Goal: Task Accomplishment & Management: Manage account settings

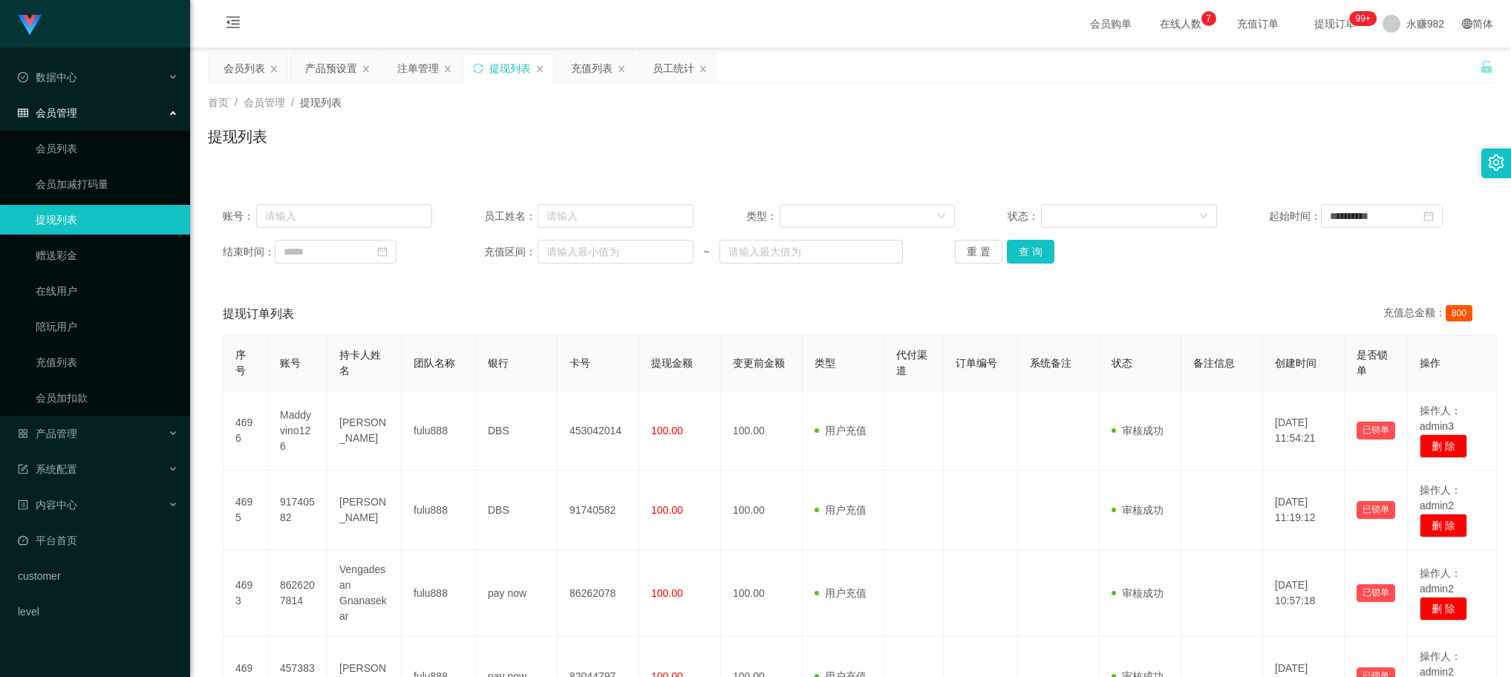
scroll to position [58, 0]
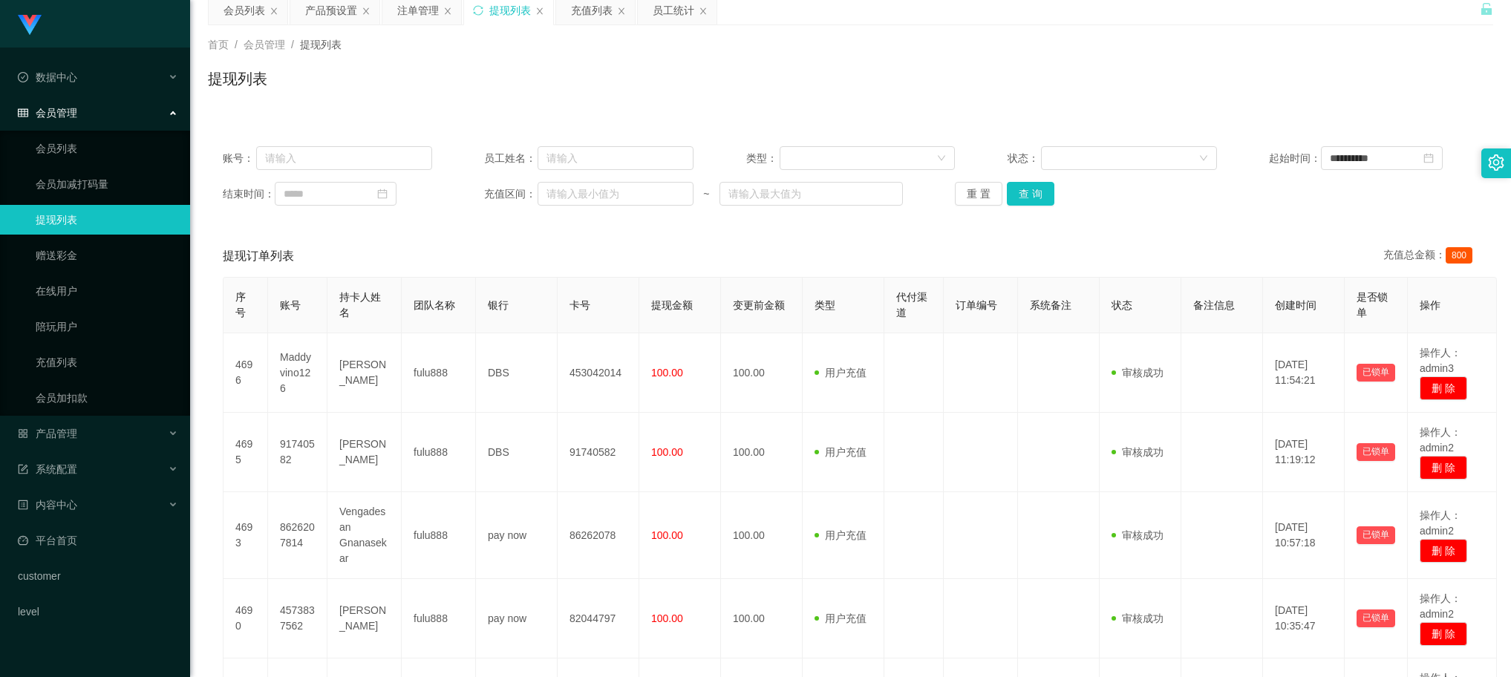
click at [1034, 184] on button "查 询" at bounding box center [1031, 194] width 48 height 24
click at [230, 22] on div "会员列表" at bounding box center [244, 10] width 42 height 28
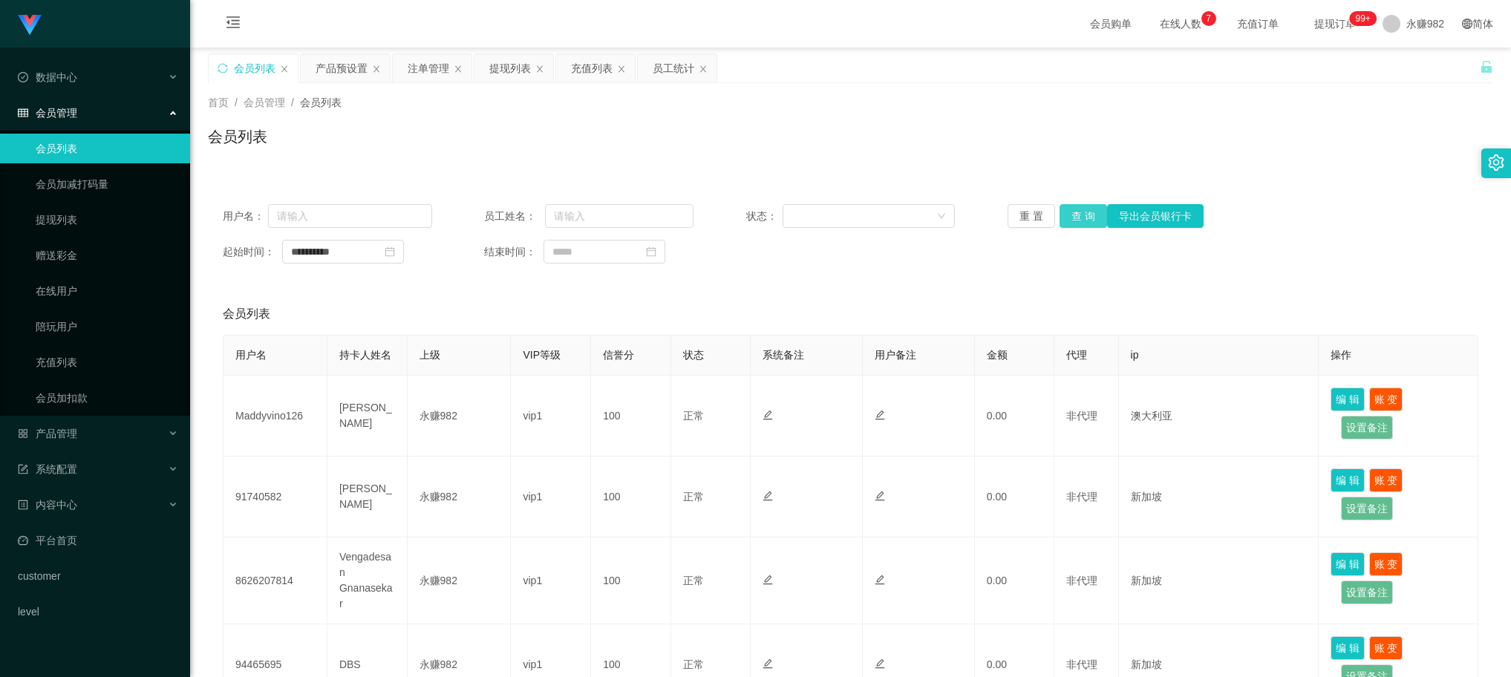
click at [1069, 220] on button "查 询" at bounding box center [1083, 216] width 48 height 24
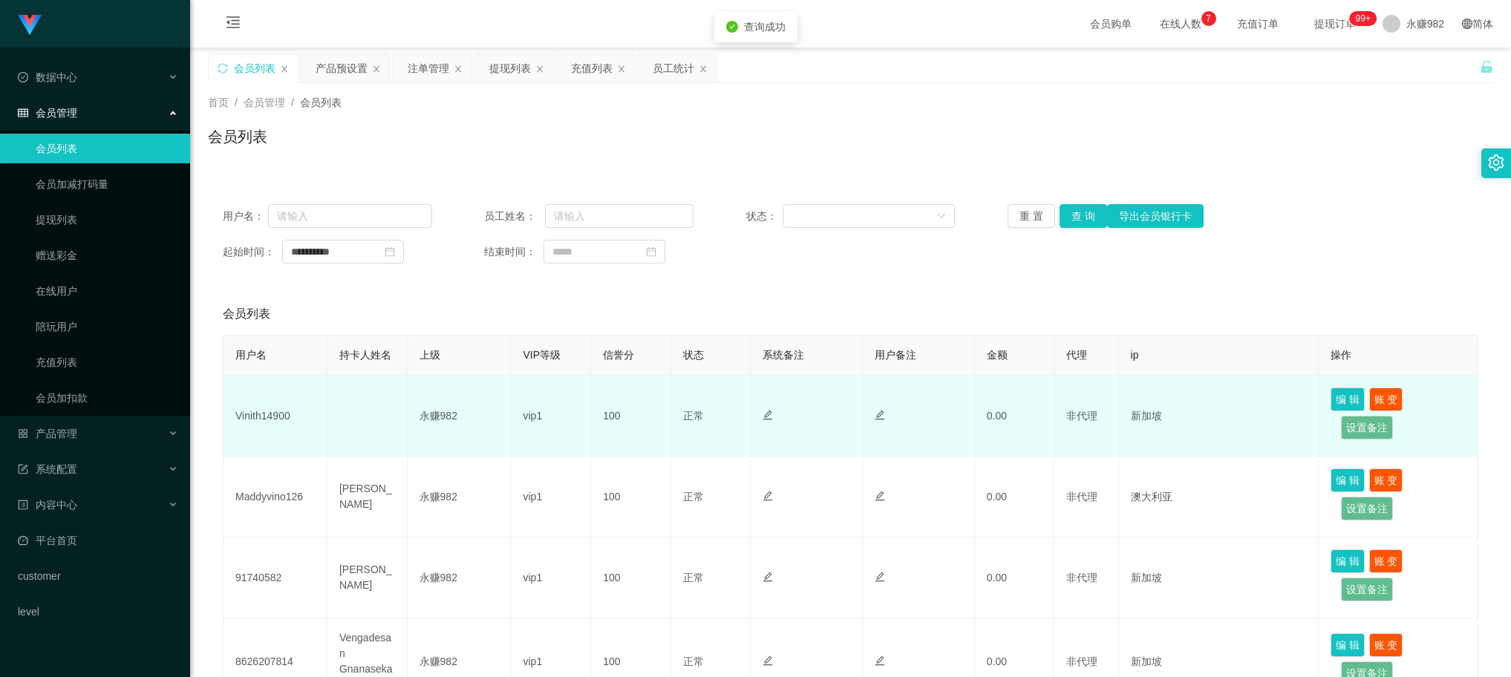
click at [275, 412] on td "Vinith14900" at bounding box center [275, 416] width 104 height 81
copy td "Vinith14900"
click at [272, 414] on td "Vinith14900" at bounding box center [275, 416] width 104 height 81
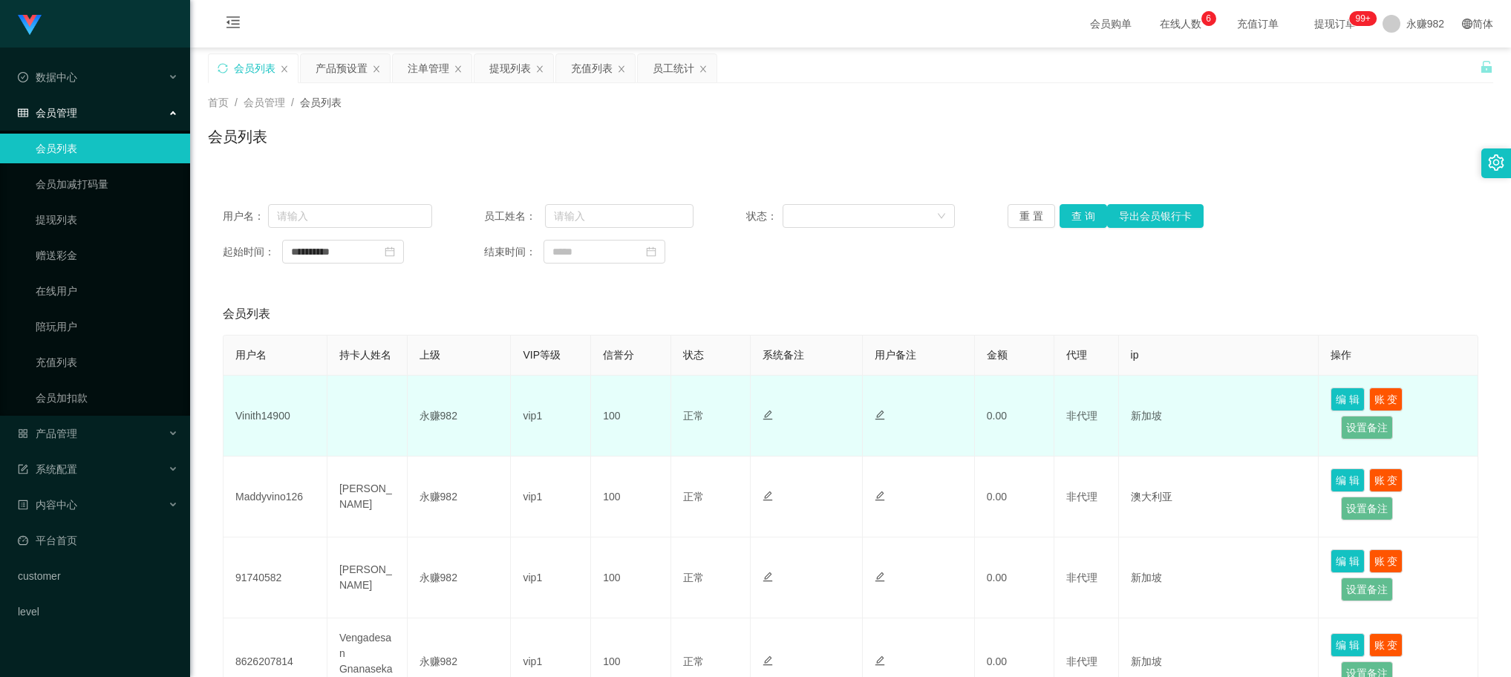
click at [922, 418] on div at bounding box center [918, 416] width 88 height 16
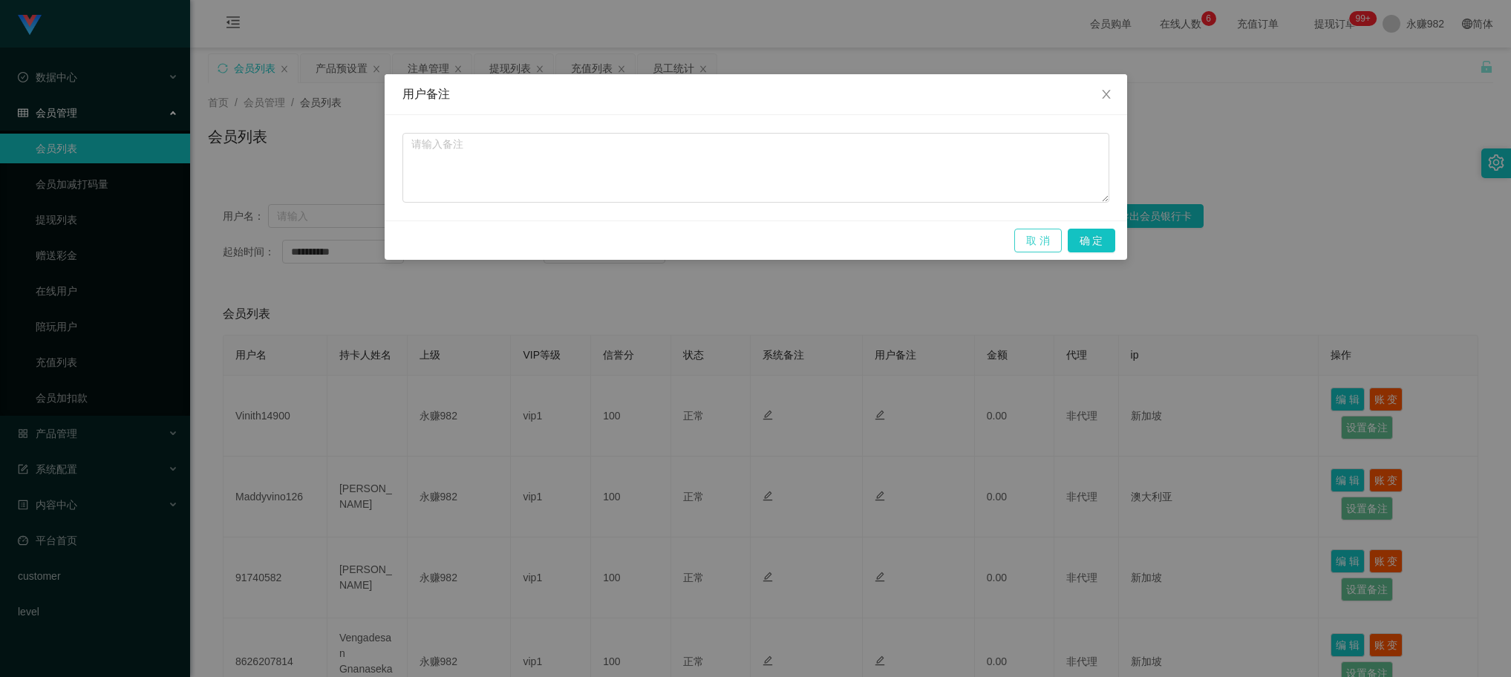
click at [1039, 243] on button "取 消" at bounding box center [1038, 241] width 48 height 24
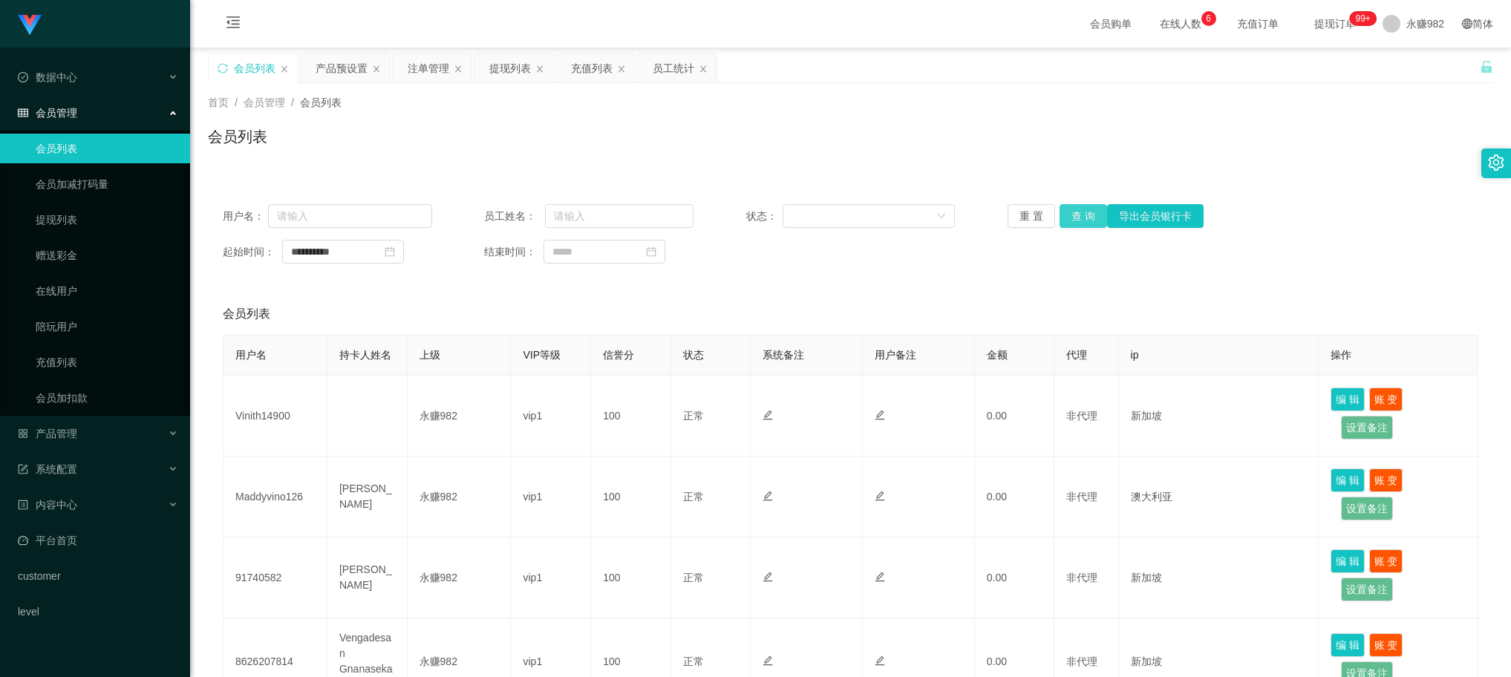
click at [1067, 223] on button "查 询" at bounding box center [1083, 216] width 48 height 24
click at [329, 82] on div "产品预设置" at bounding box center [341, 68] width 52 height 28
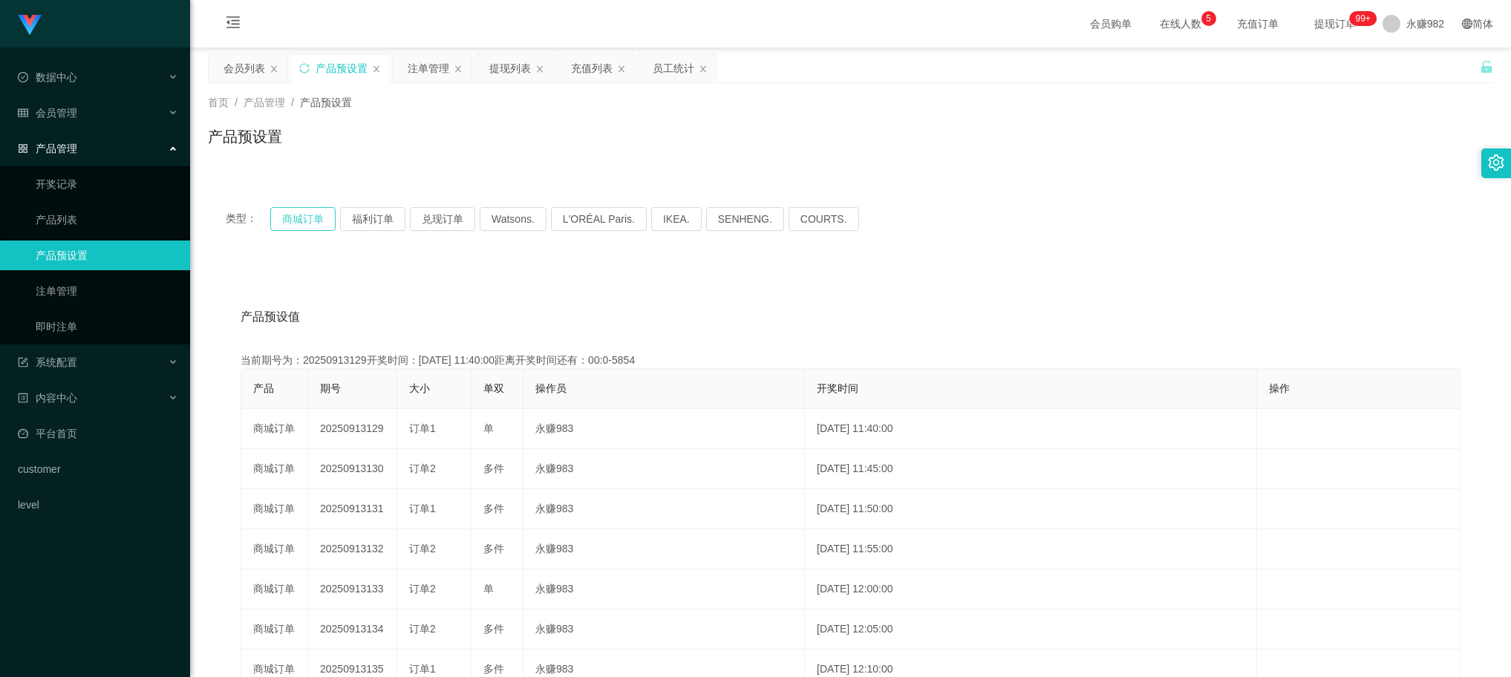
click at [309, 220] on button "商城订单" at bounding box center [302, 219] width 65 height 24
click at [308, 220] on button "商城订单" at bounding box center [302, 219] width 65 height 24
click at [413, 78] on div "注单管理" at bounding box center [429, 68] width 42 height 28
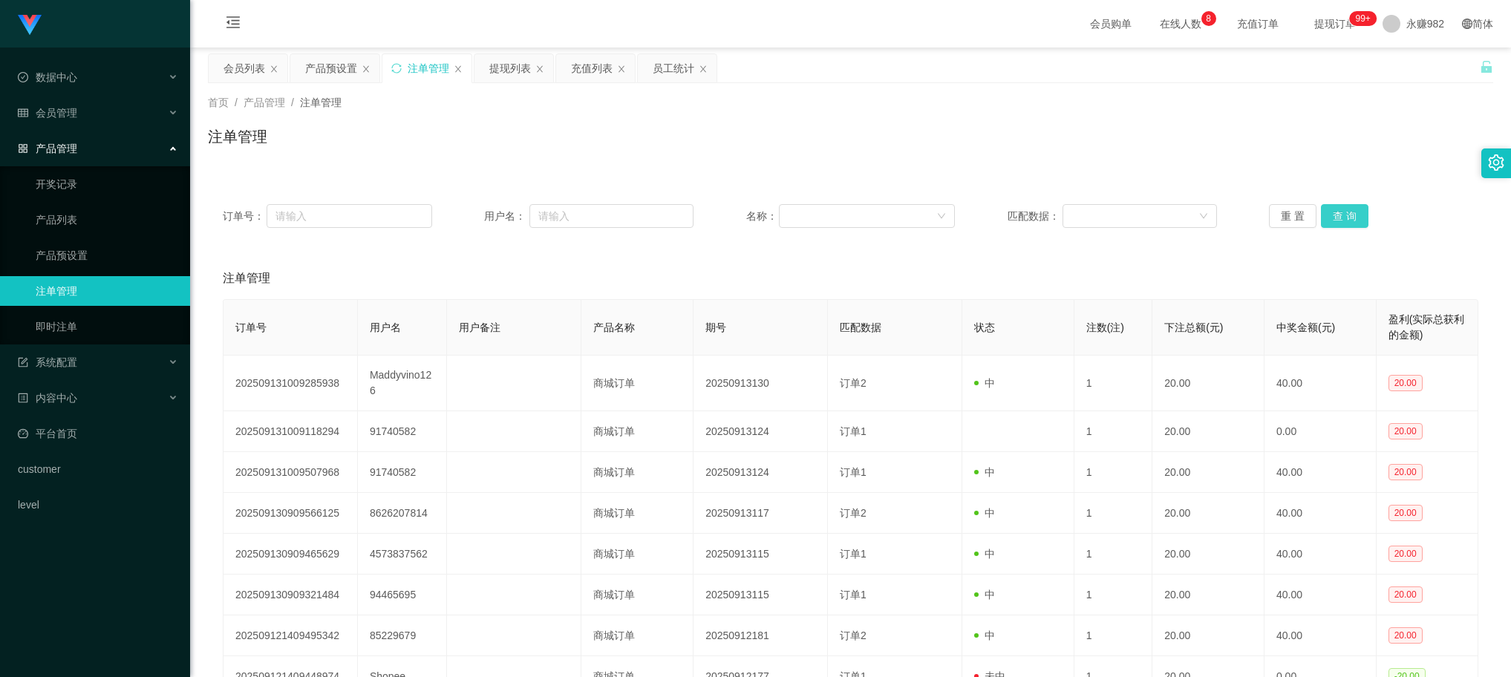
click at [1344, 220] on button "查 询" at bounding box center [1344, 216] width 48 height 24
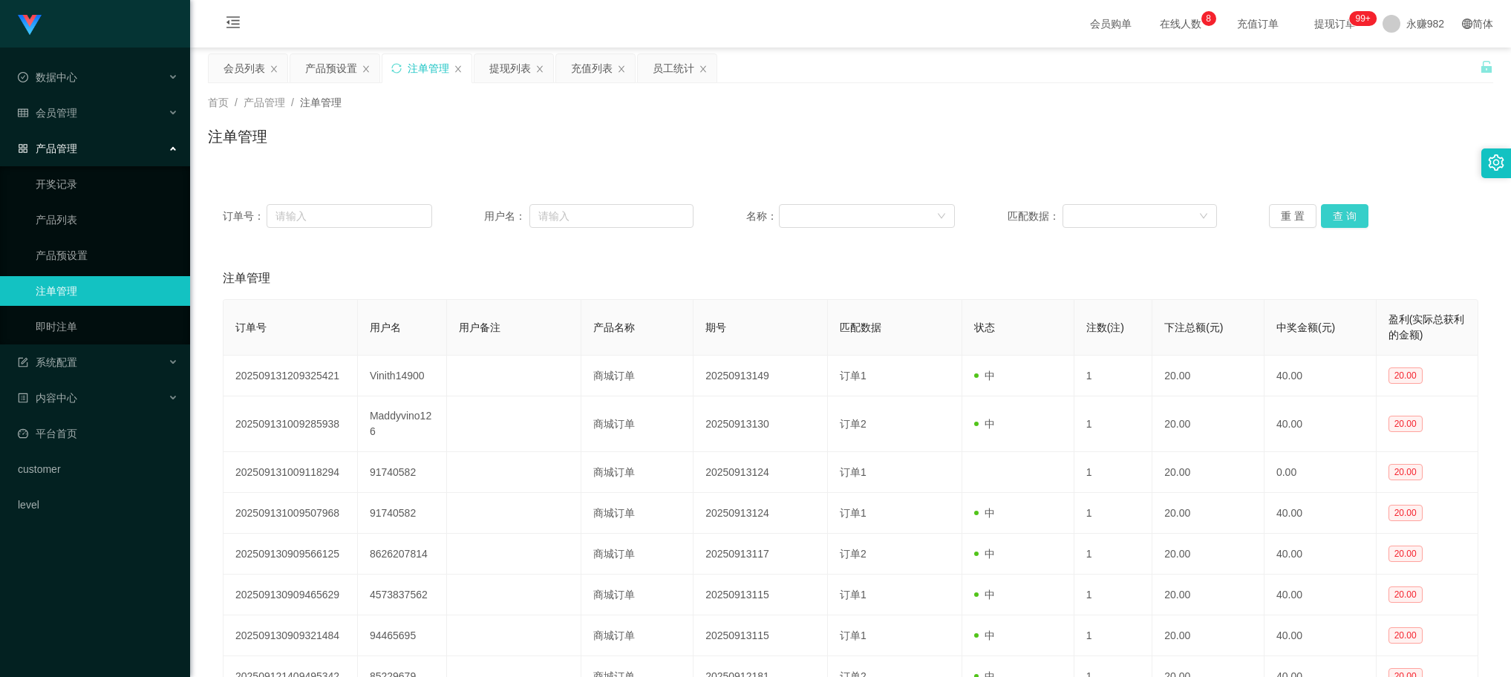
click at [1344, 220] on button "查 询" at bounding box center [1344, 216] width 48 height 24
click at [490, 76] on div "提现列表" at bounding box center [510, 68] width 42 height 28
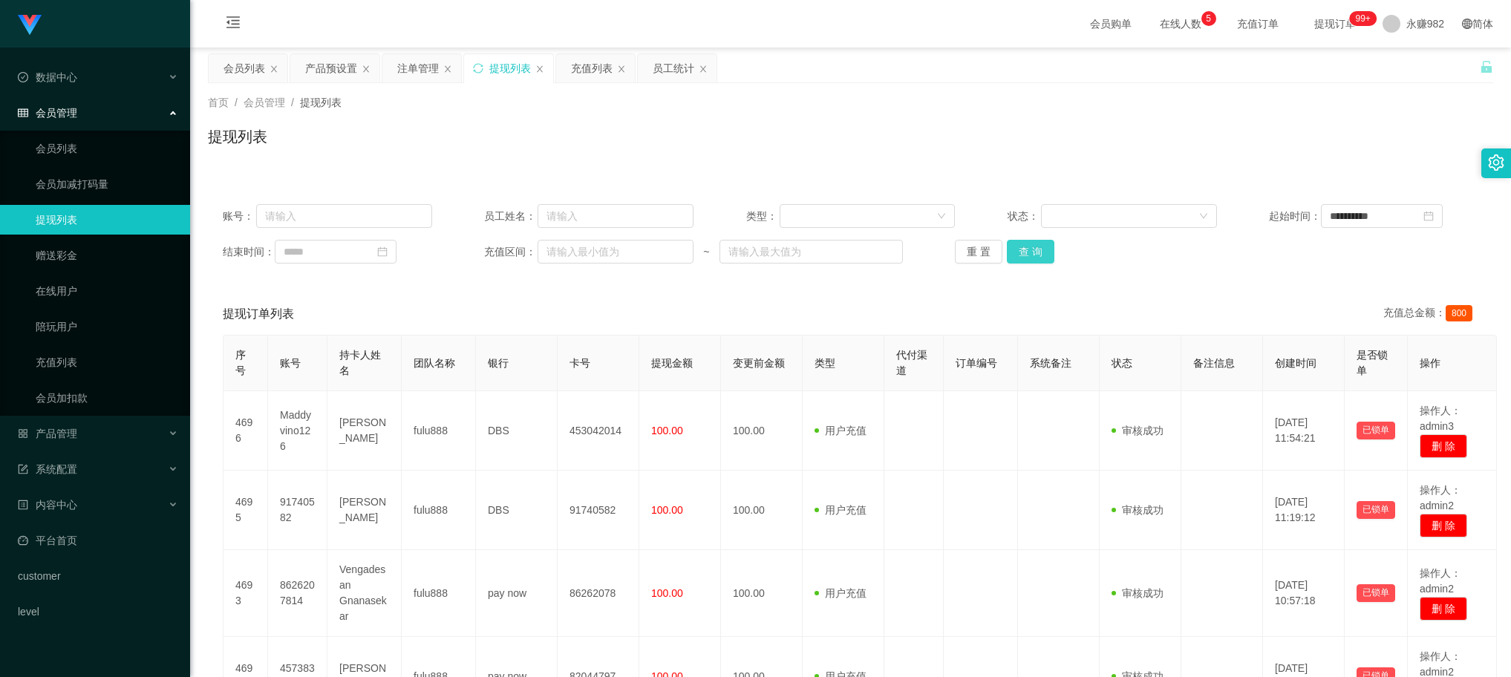
click at [1018, 253] on button "查 询" at bounding box center [1031, 252] width 48 height 24
click at [1018, 251] on button "查 询" at bounding box center [1031, 252] width 48 height 24
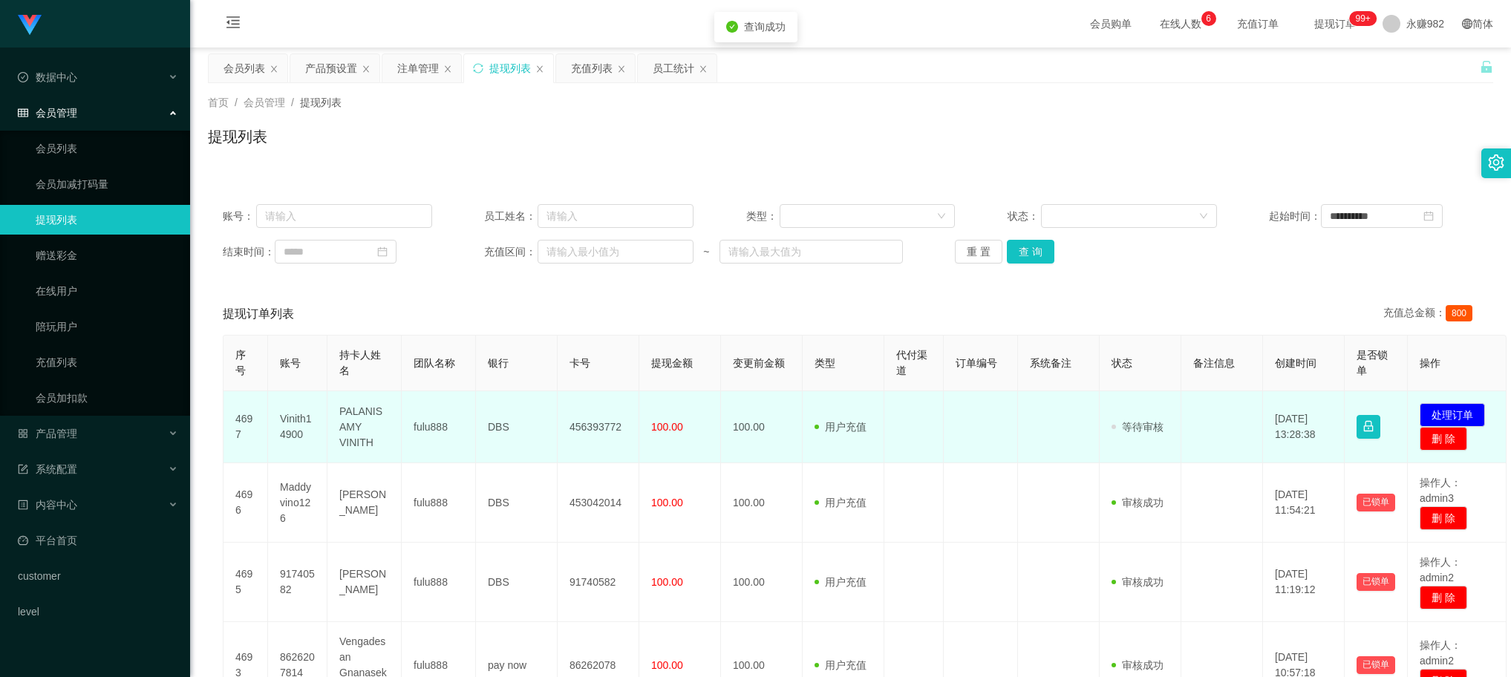
click at [286, 421] on td "Vinith14900" at bounding box center [297, 427] width 59 height 72
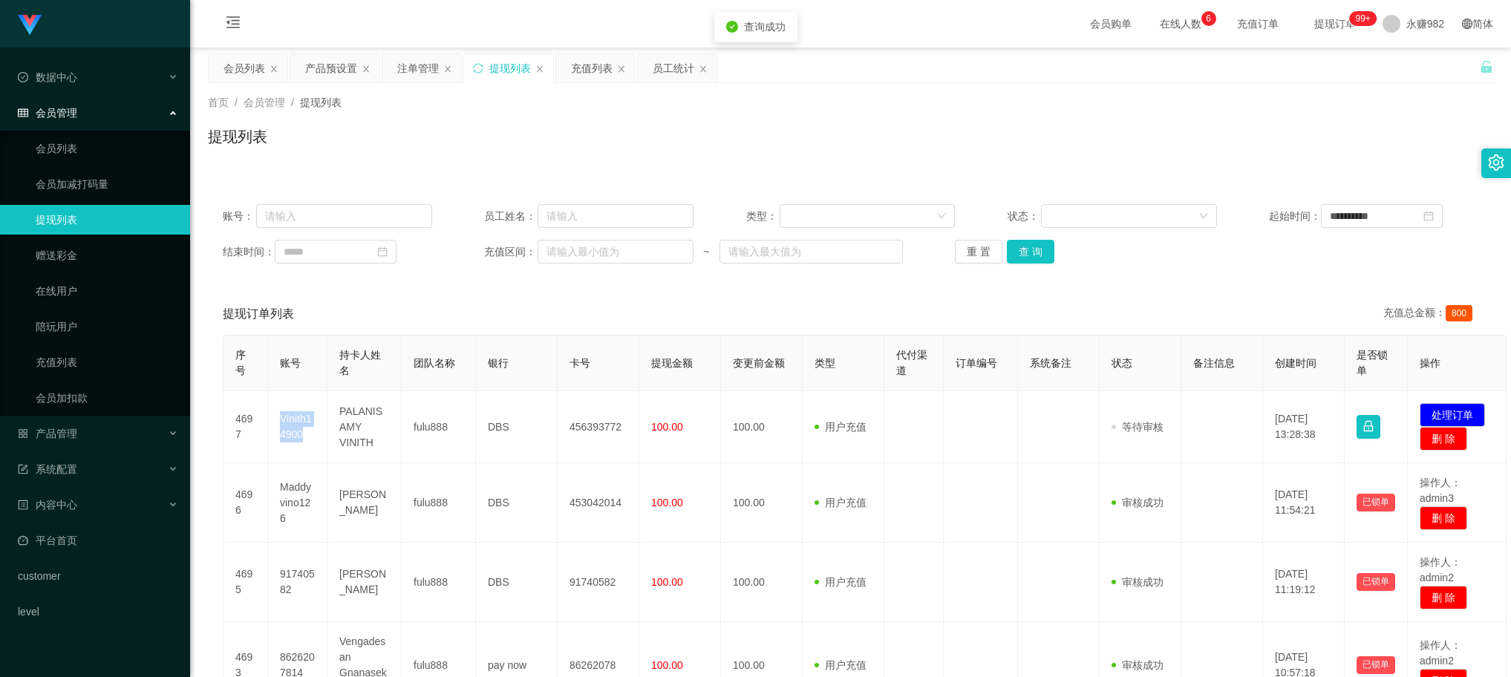
copy td "Vinith14900"
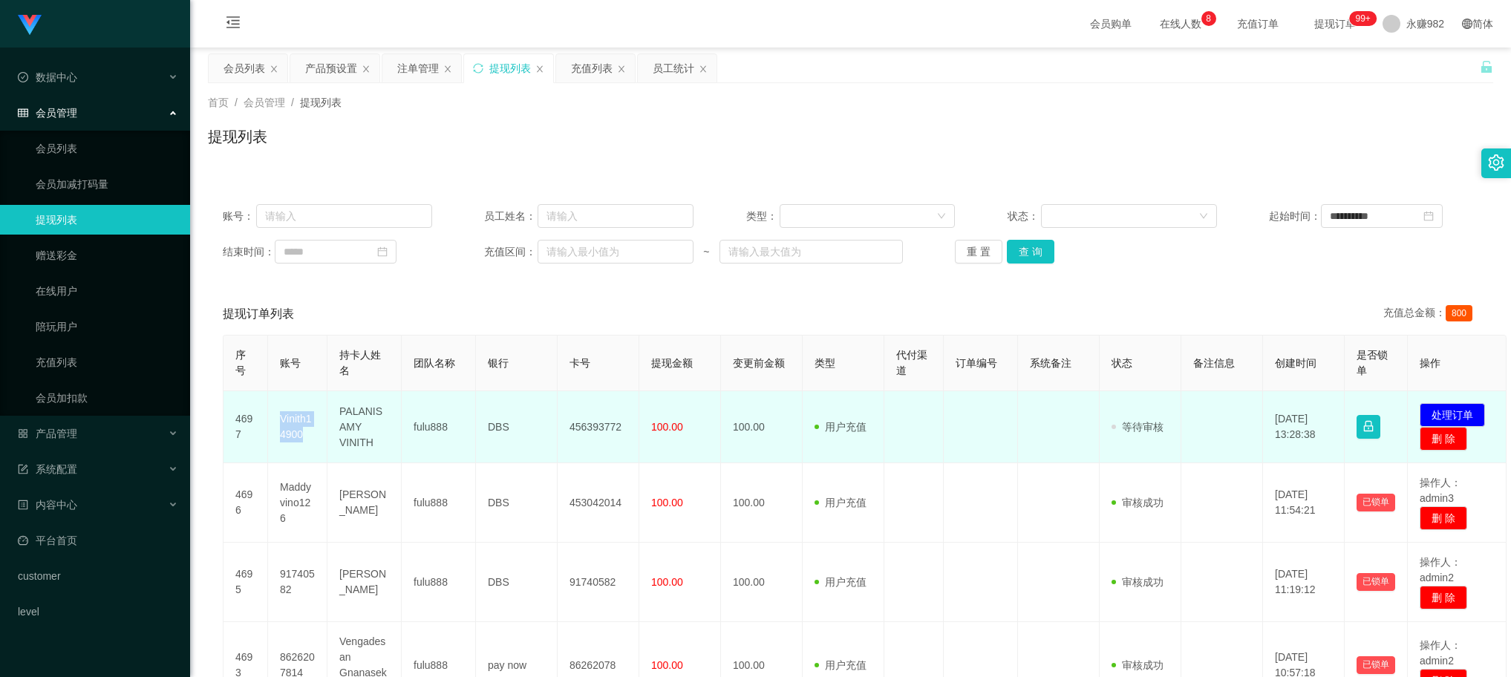
click at [580, 427] on td "456393772" at bounding box center [598, 427] width 82 height 72
copy td "456393772"
click at [365, 418] on td "PALANISAMY VINITH" at bounding box center [364, 427] width 74 height 72
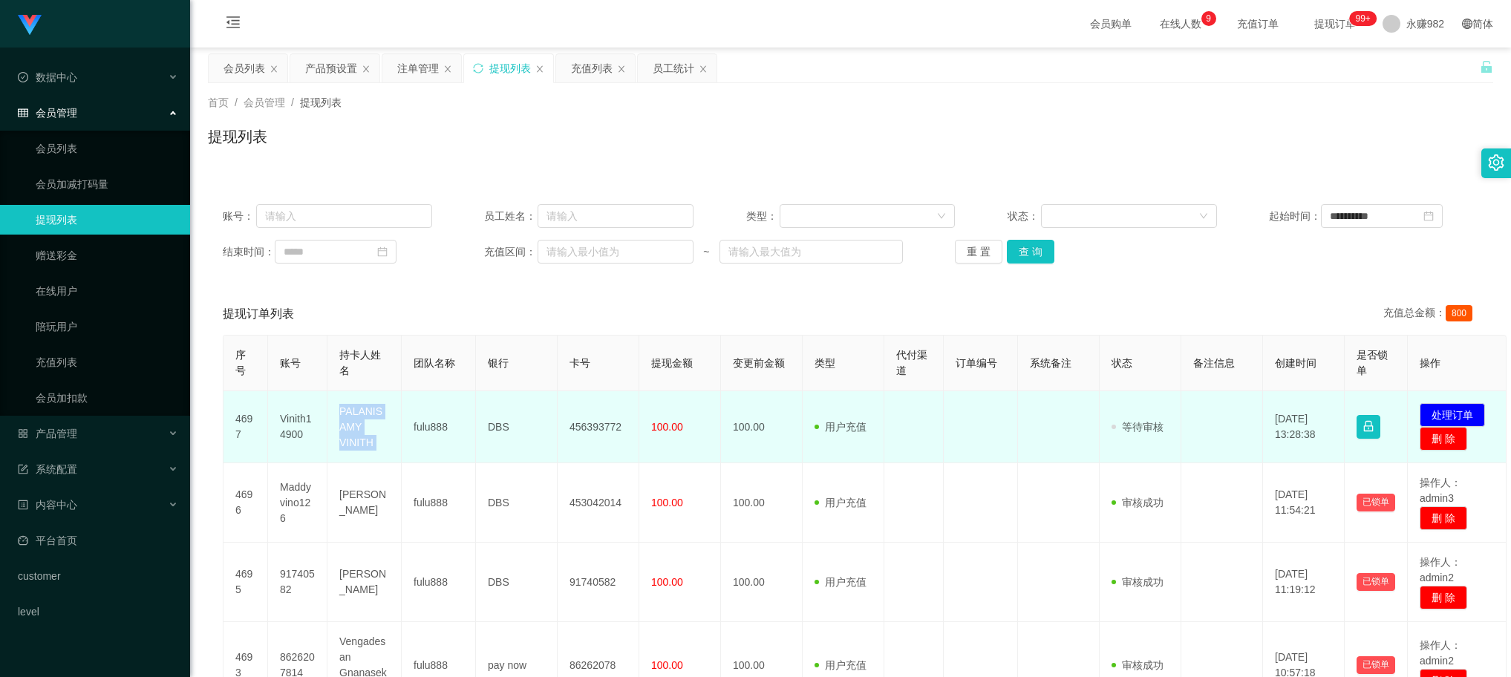
click at [364, 416] on td "PALANISAMY VINITH" at bounding box center [364, 427] width 74 height 72
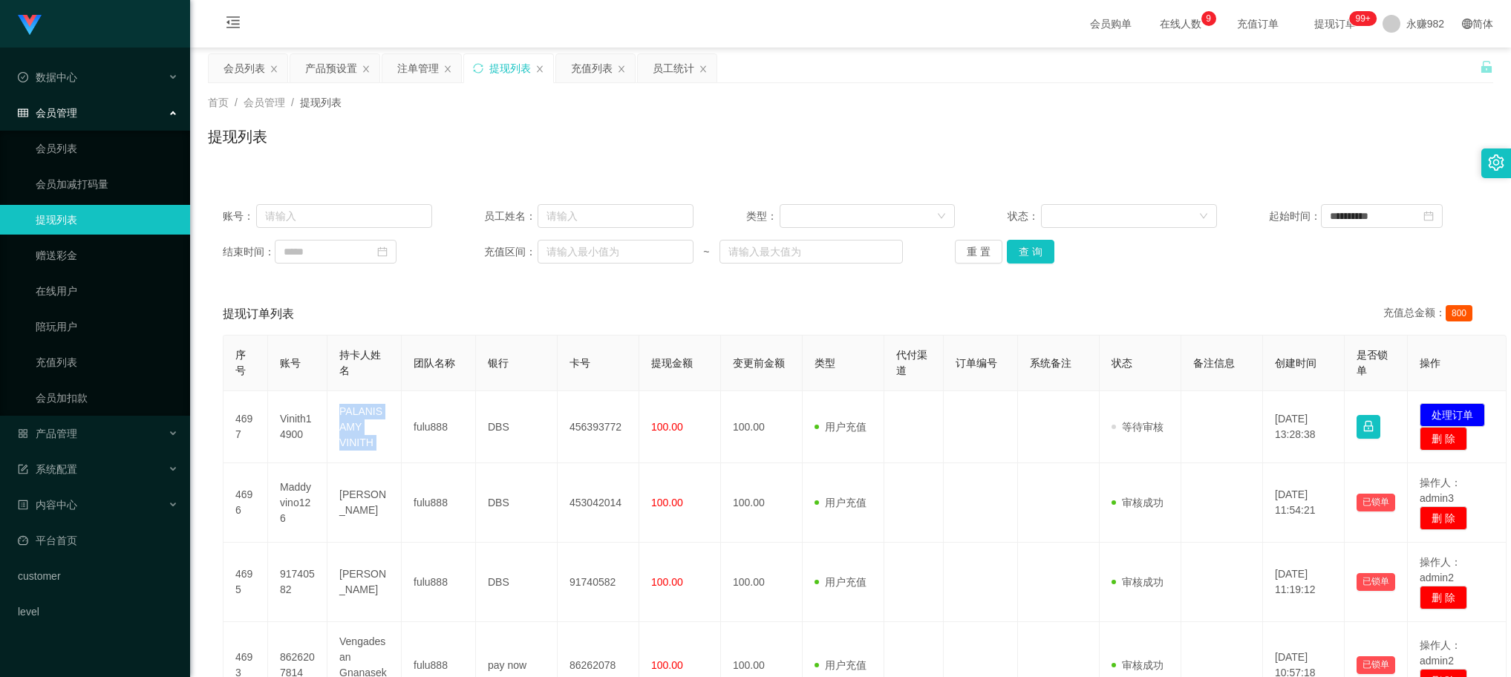
copy td "PALANISAMY VINITH"
click at [1030, 251] on button "查 询" at bounding box center [1031, 252] width 48 height 24
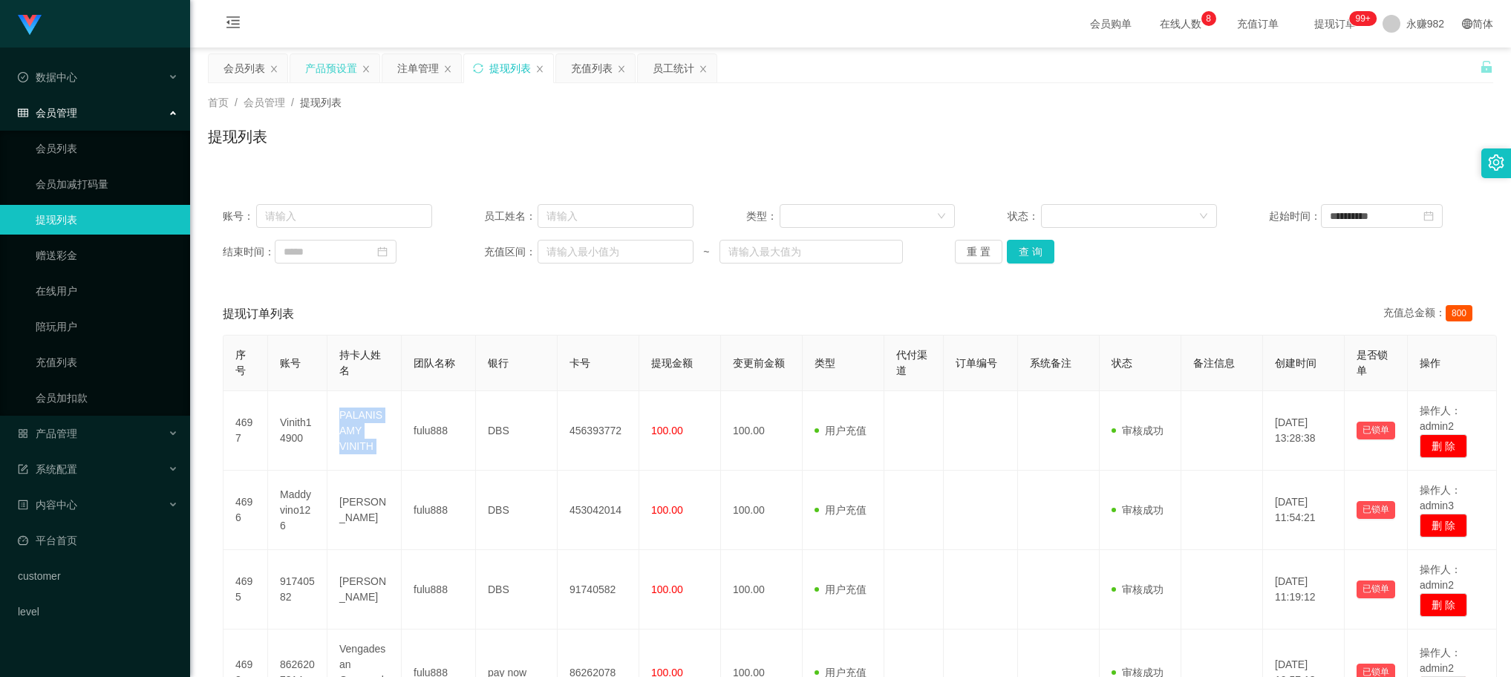
click at [340, 68] on div "产品预设置" at bounding box center [331, 68] width 52 height 28
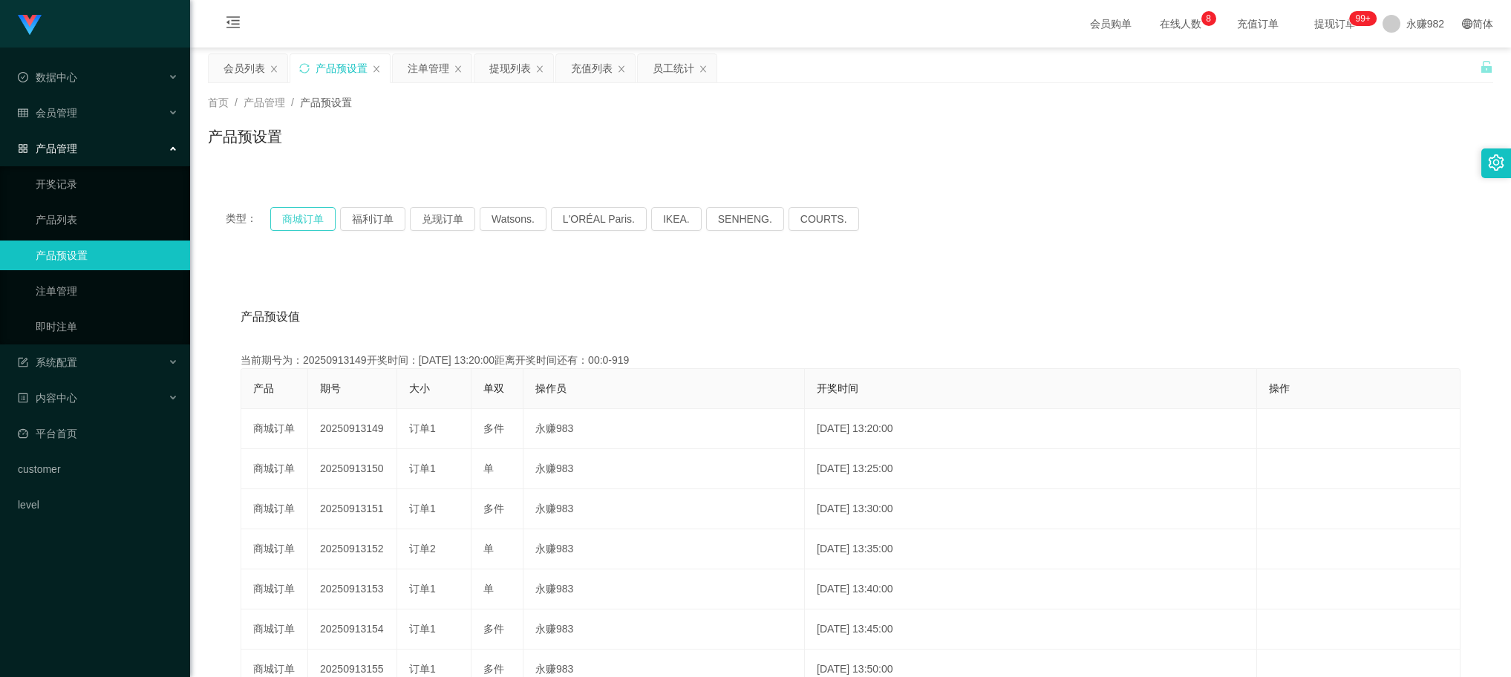
click at [312, 215] on button "商城订单" at bounding box center [302, 219] width 65 height 24
click at [360, 220] on button "福利订单" at bounding box center [372, 219] width 65 height 24
click at [365, 220] on button "福利订单" at bounding box center [372, 219] width 65 height 24
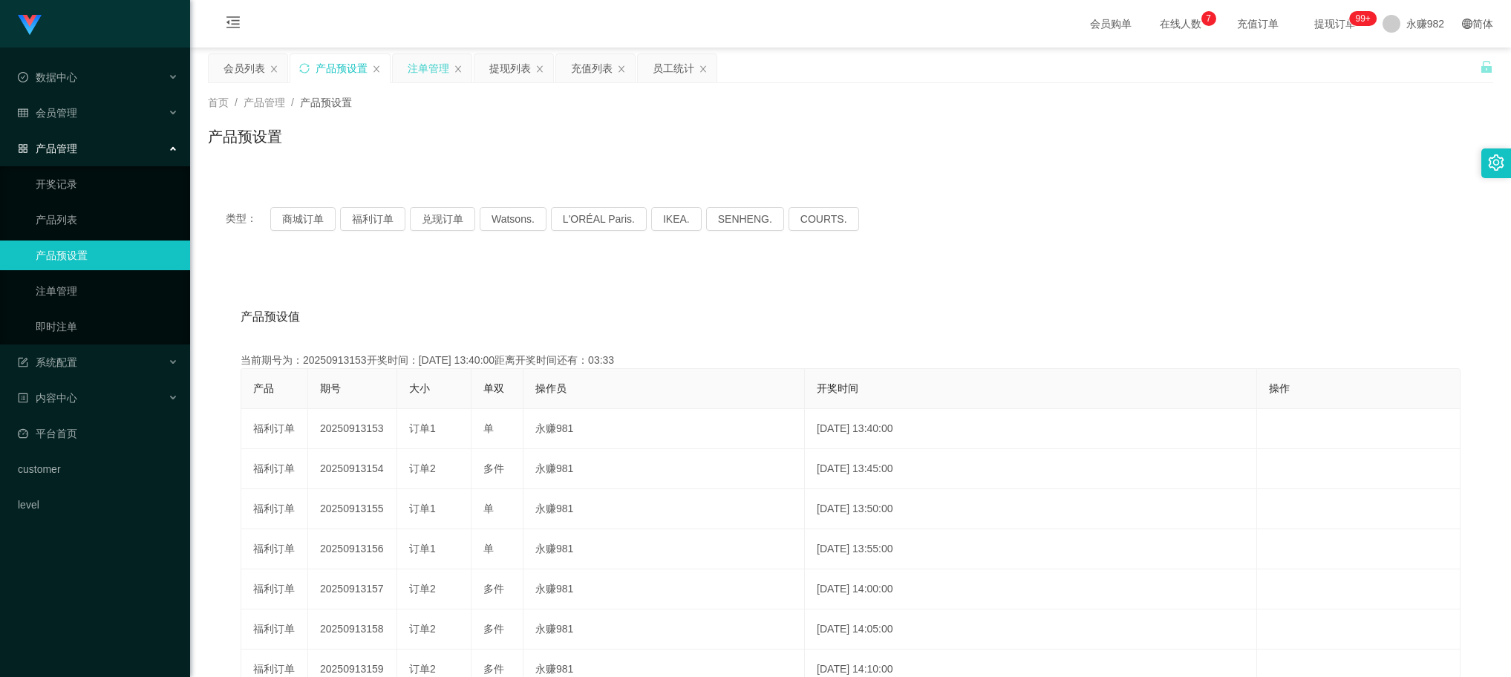
click at [429, 61] on div "注单管理" at bounding box center [429, 68] width 42 height 28
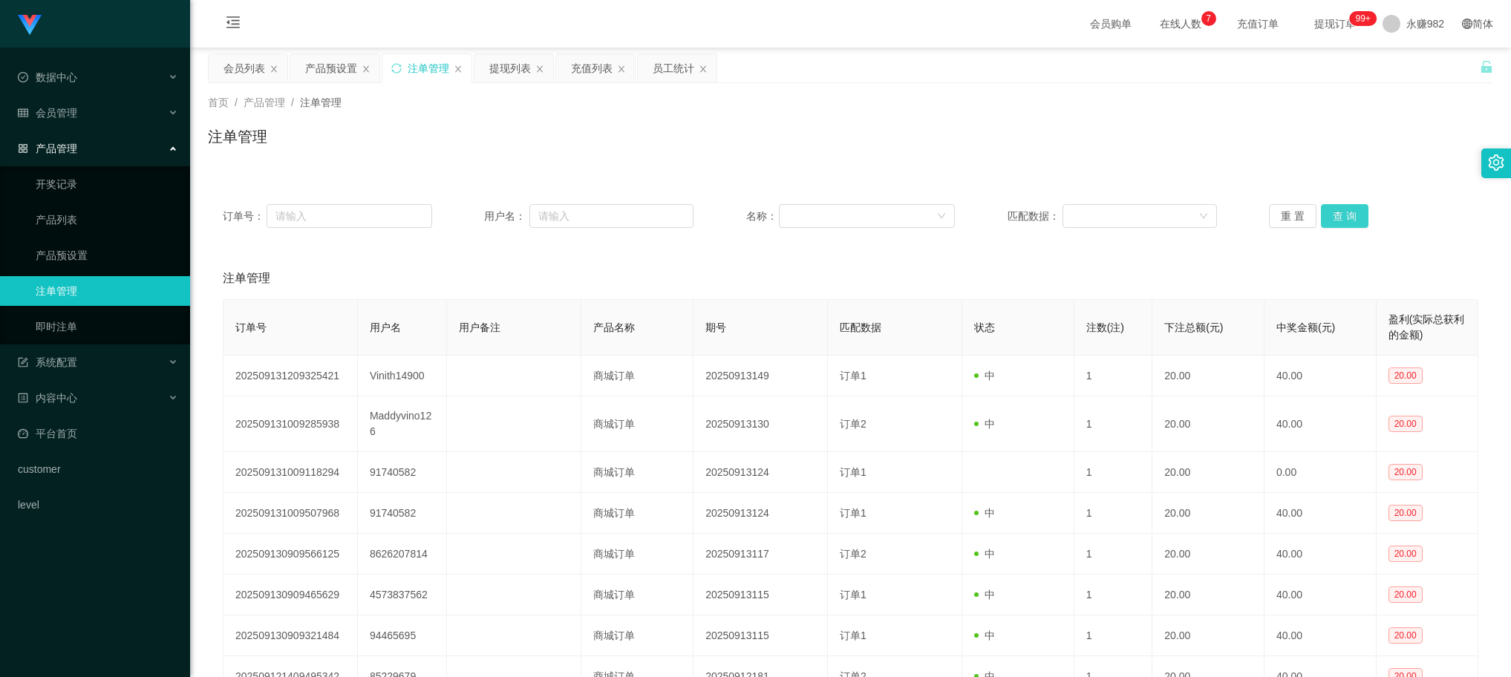
click at [1349, 217] on button "查 询" at bounding box center [1344, 216] width 48 height 24
click at [1346, 216] on button "查 询" at bounding box center [1344, 216] width 48 height 24
click at [1346, 216] on div "重 置 查 询" at bounding box center [1373, 216] width 209 height 24
click at [1346, 216] on button "查 询" at bounding box center [1352, 216] width 64 height 24
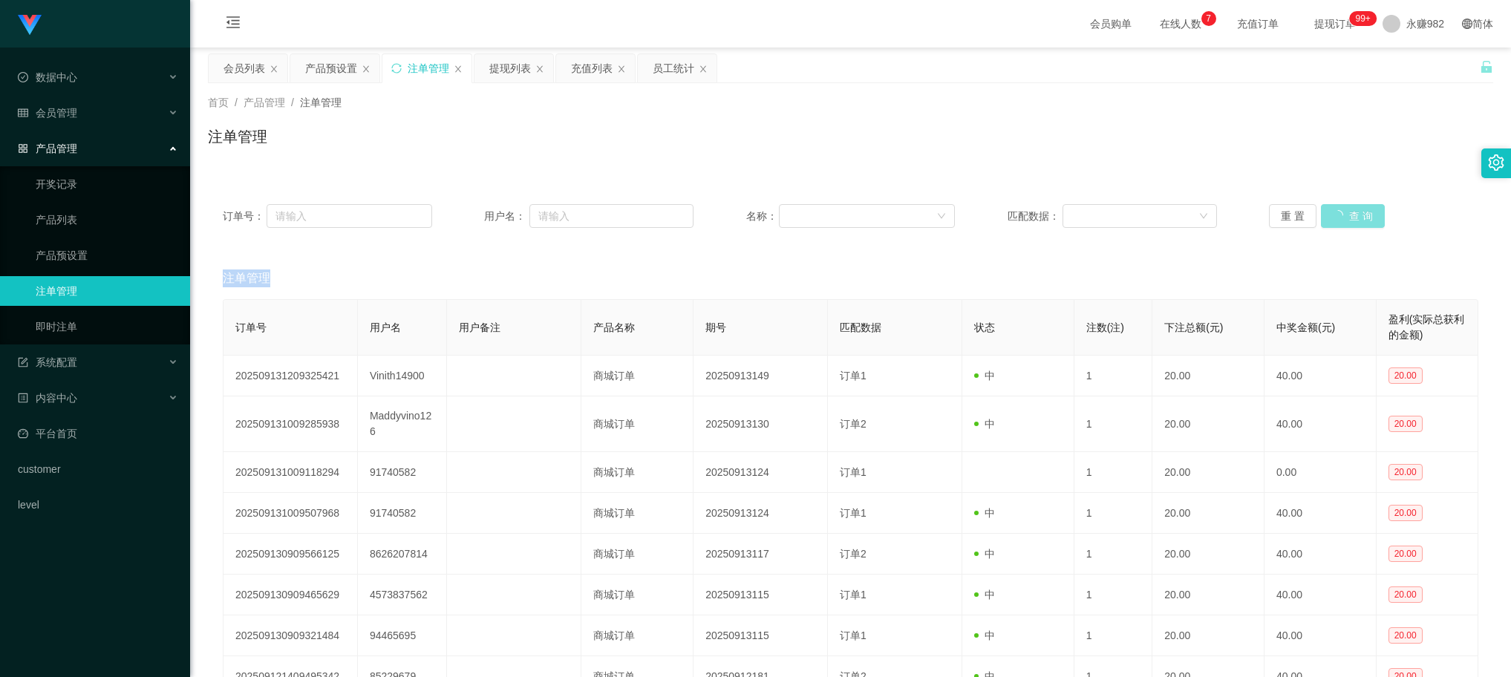
click at [1346, 216] on div "重 置 查 询" at bounding box center [1373, 216] width 209 height 24
click at [1346, 216] on button "查 询" at bounding box center [1344, 216] width 48 height 24
click at [1335, 217] on button "查 询" at bounding box center [1344, 216] width 48 height 24
click at [1337, 214] on button "查 询" at bounding box center [1344, 216] width 48 height 24
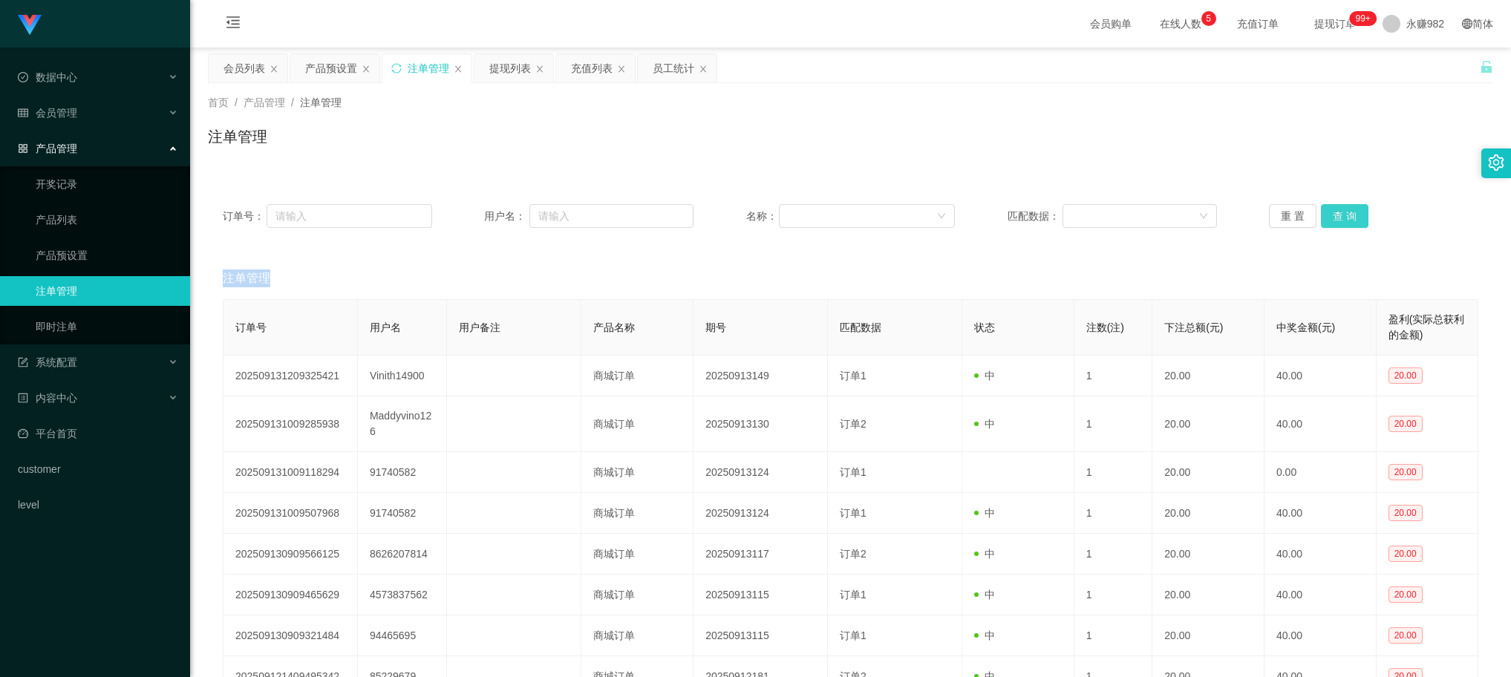
click at [1337, 214] on button "查 询" at bounding box center [1344, 216] width 48 height 24
click at [1337, 214] on button "查 询" at bounding box center [1352, 216] width 64 height 24
click at [1337, 214] on button "查 询" at bounding box center [1344, 216] width 48 height 24
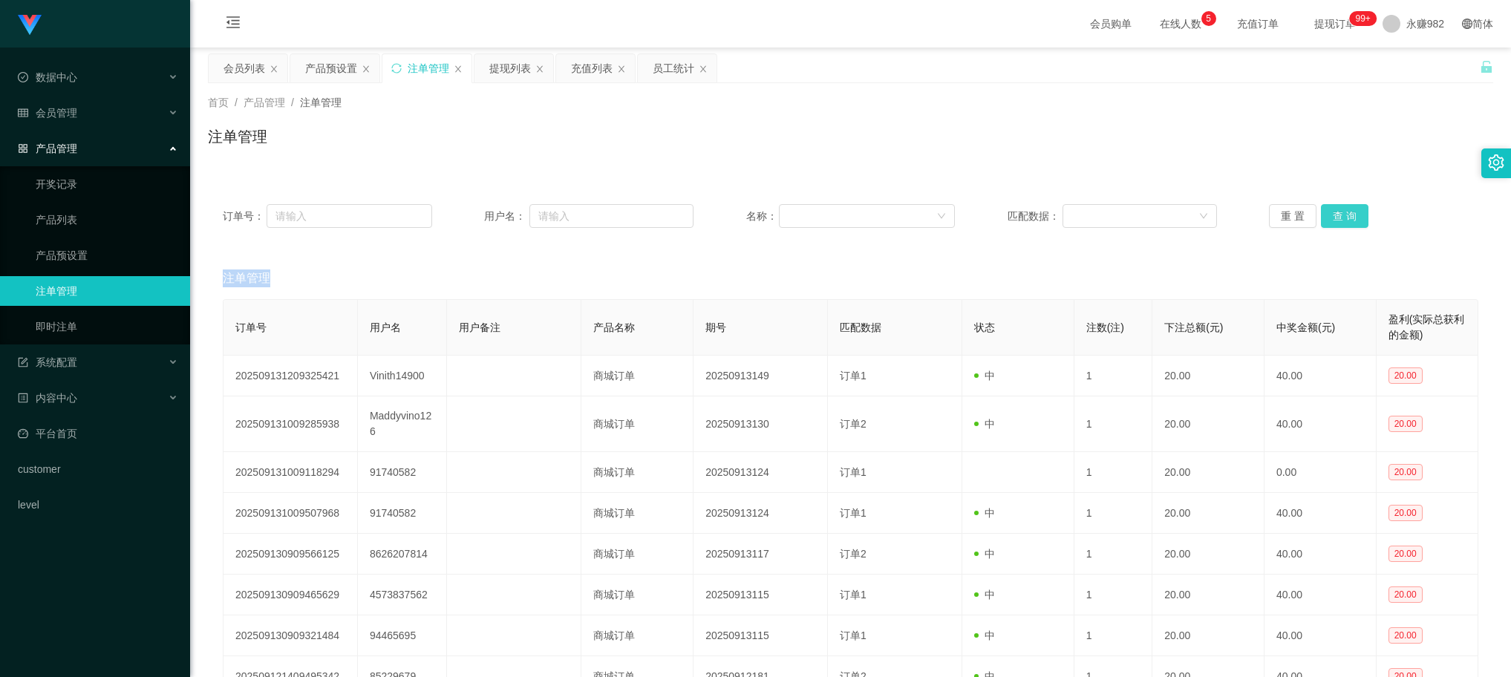
click at [1334, 212] on button "查 询" at bounding box center [1344, 216] width 48 height 24
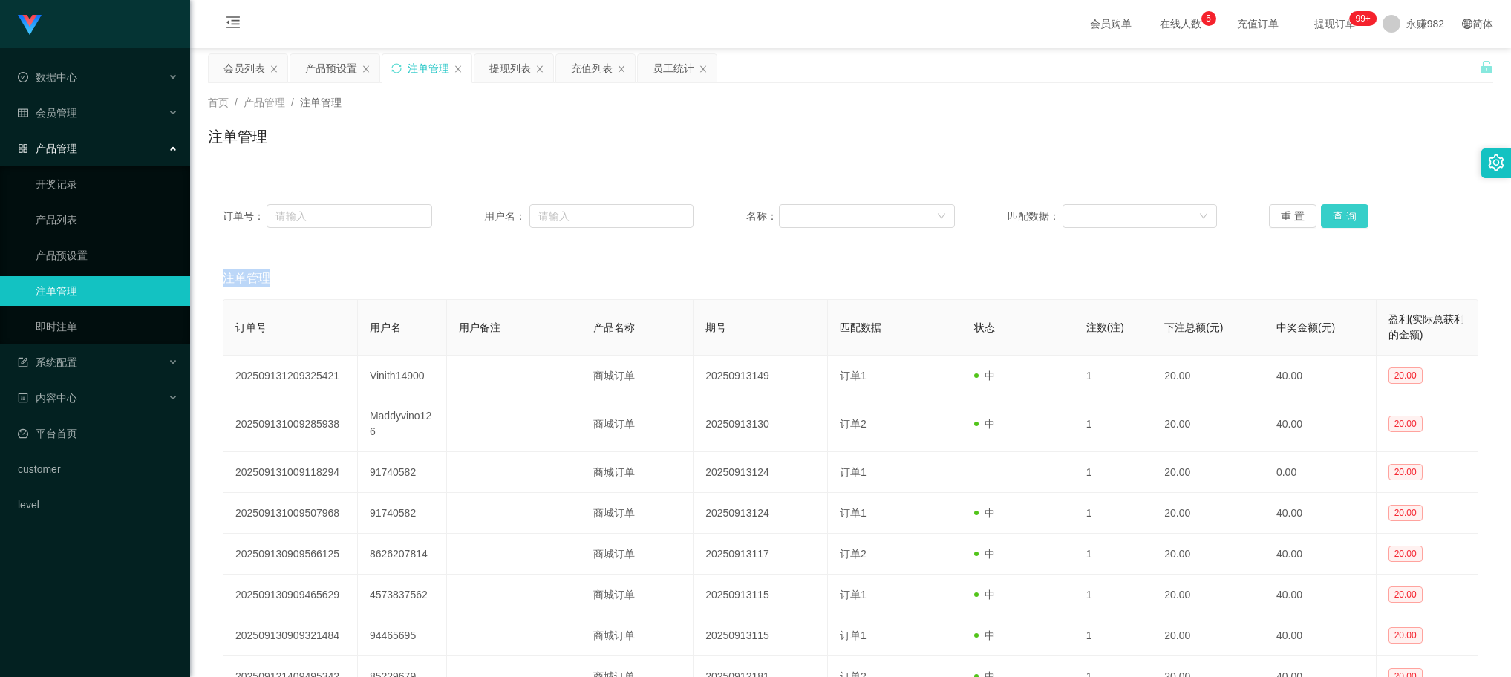
click at [1334, 212] on button "查 询" at bounding box center [1344, 216] width 48 height 24
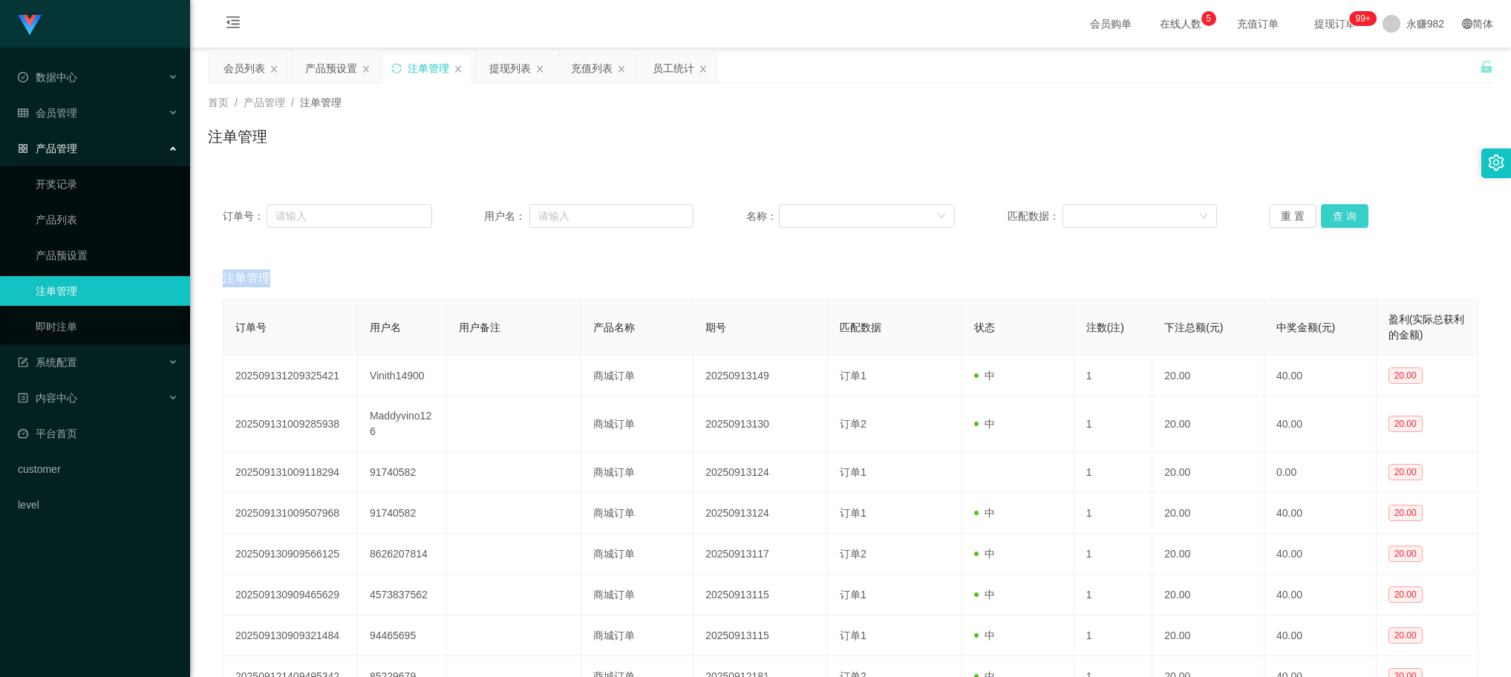
click at [1334, 212] on button "查 询" at bounding box center [1344, 216] width 48 height 24
click at [1340, 213] on button "查 询" at bounding box center [1344, 216] width 48 height 24
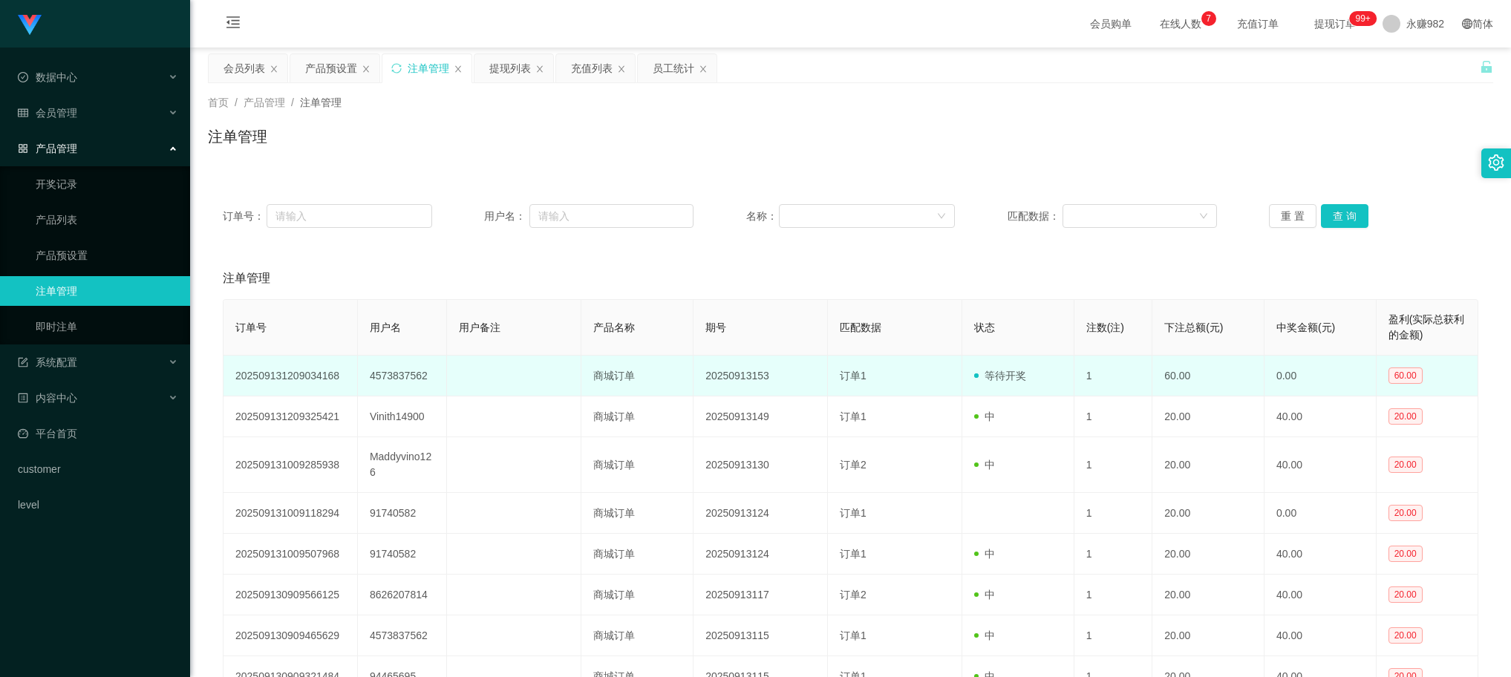
click at [412, 379] on td "4573837562" at bounding box center [403, 376] width 90 height 41
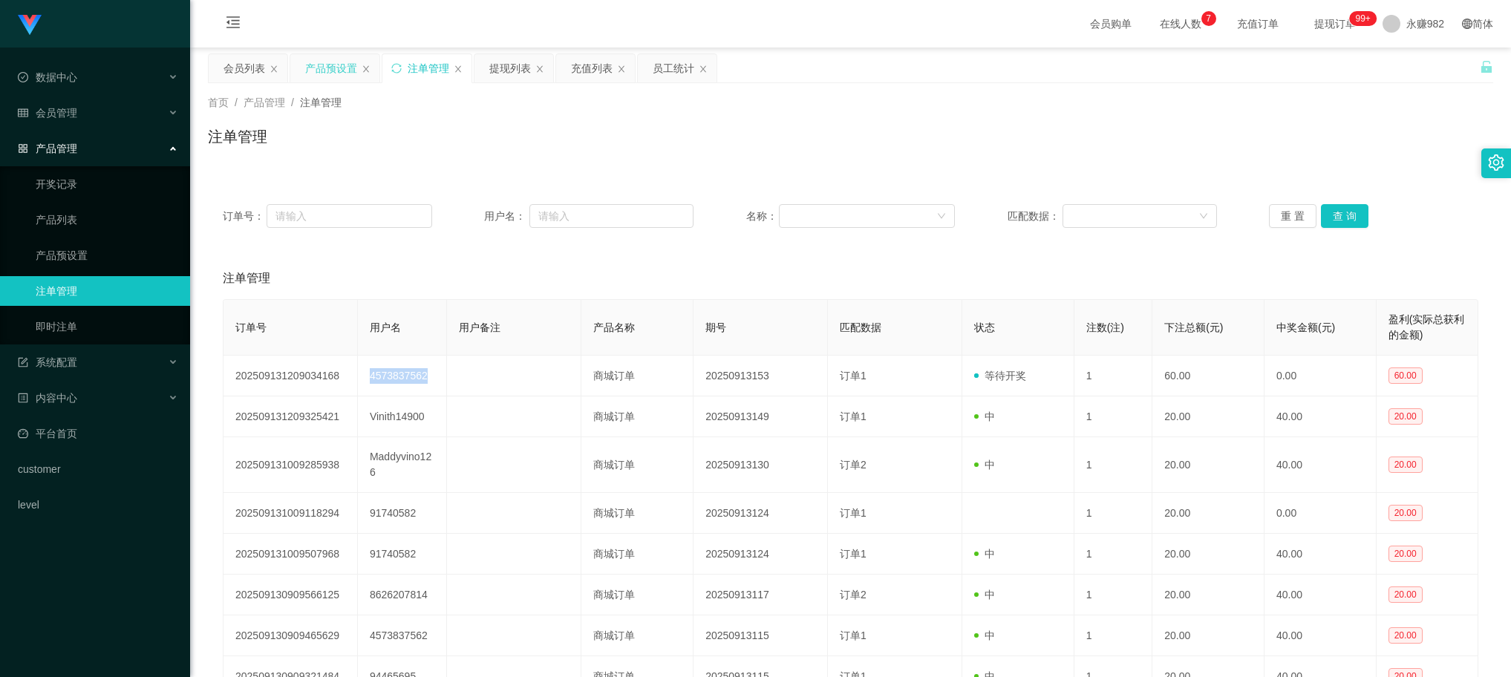
click at [328, 68] on div "产品预设置" at bounding box center [331, 68] width 52 height 28
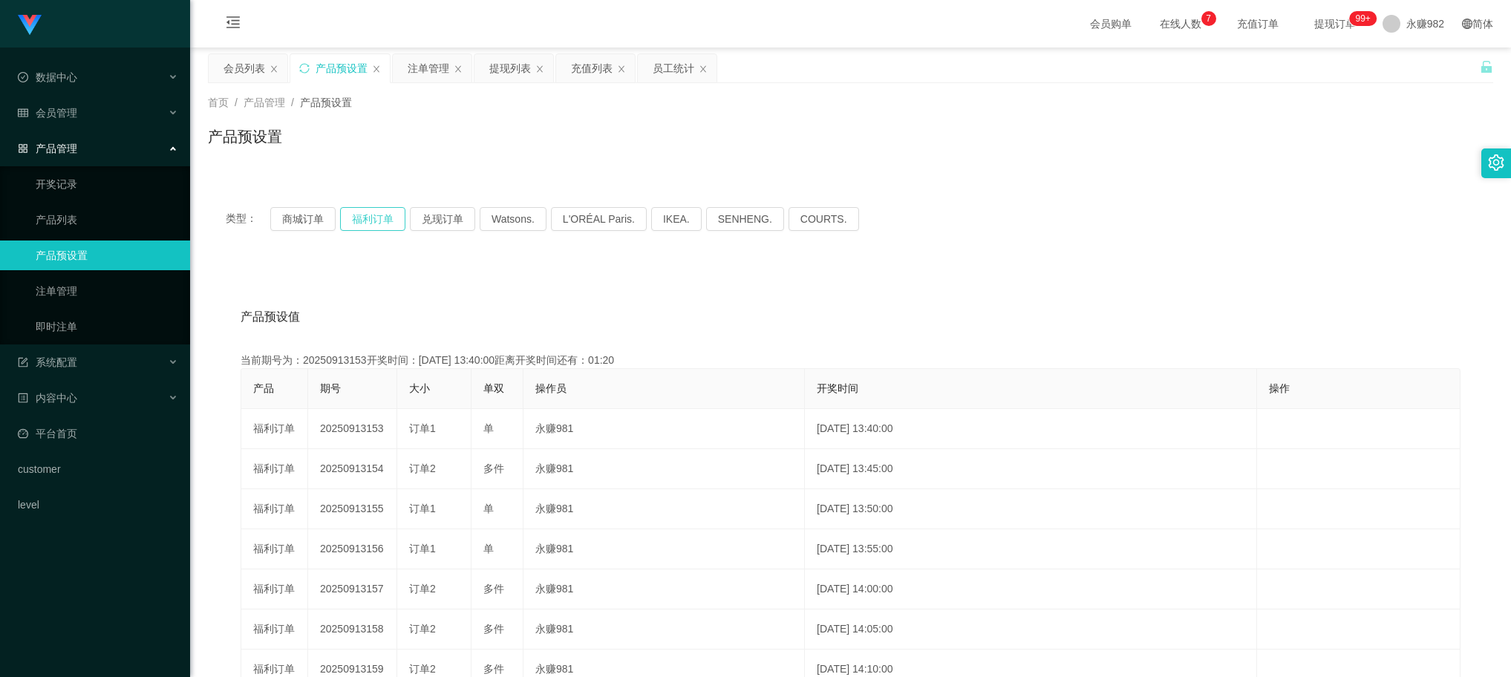
click at [379, 217] on button "福利订单" at bounding box center [372, 219] width 65 height 24
click at [314, 217] on button "商城订单" at bounding box center [302, 219] width 65 height 24
click at [429, 64] on div "注单管理" at bounding box center [429, 68] width 42 height 28
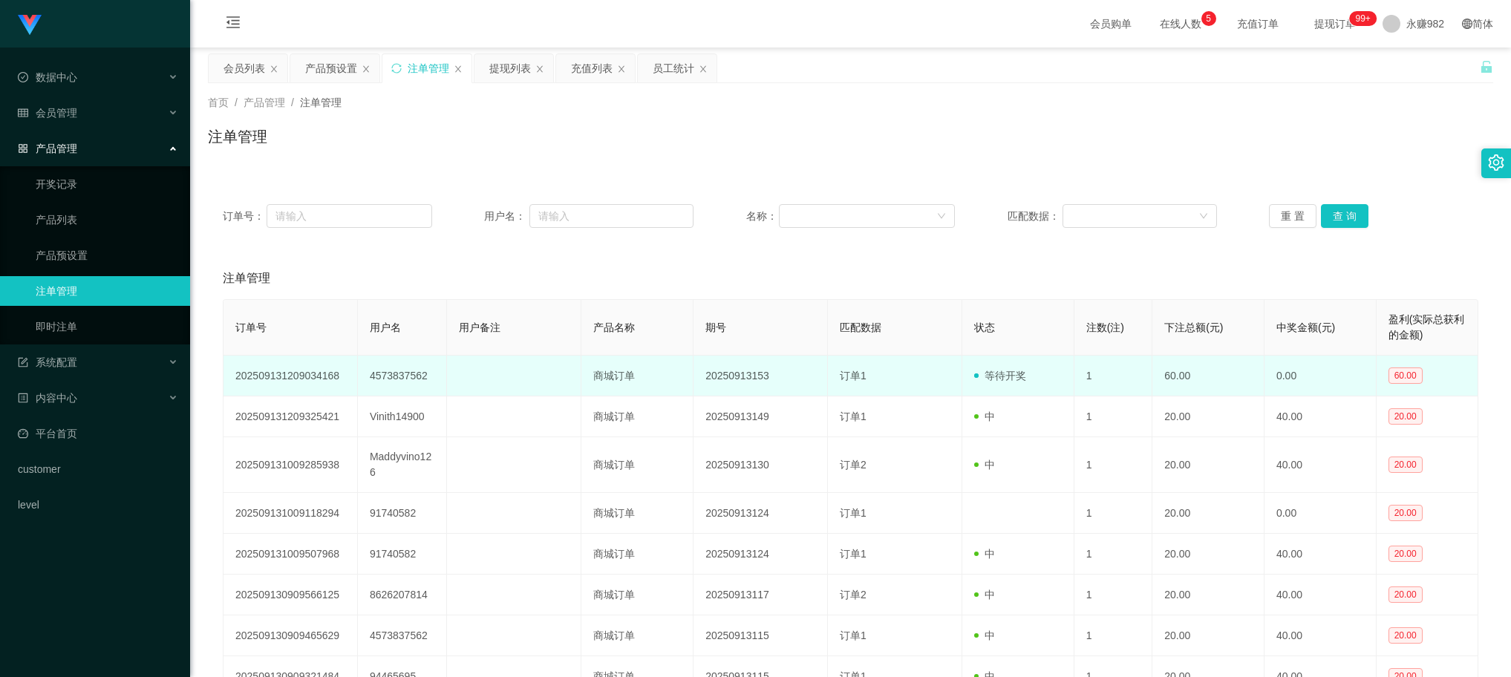
click at [383, 373] on td "4573837562" at bounding box center [403, 376] width 90 height 41
copy td "4573837562"
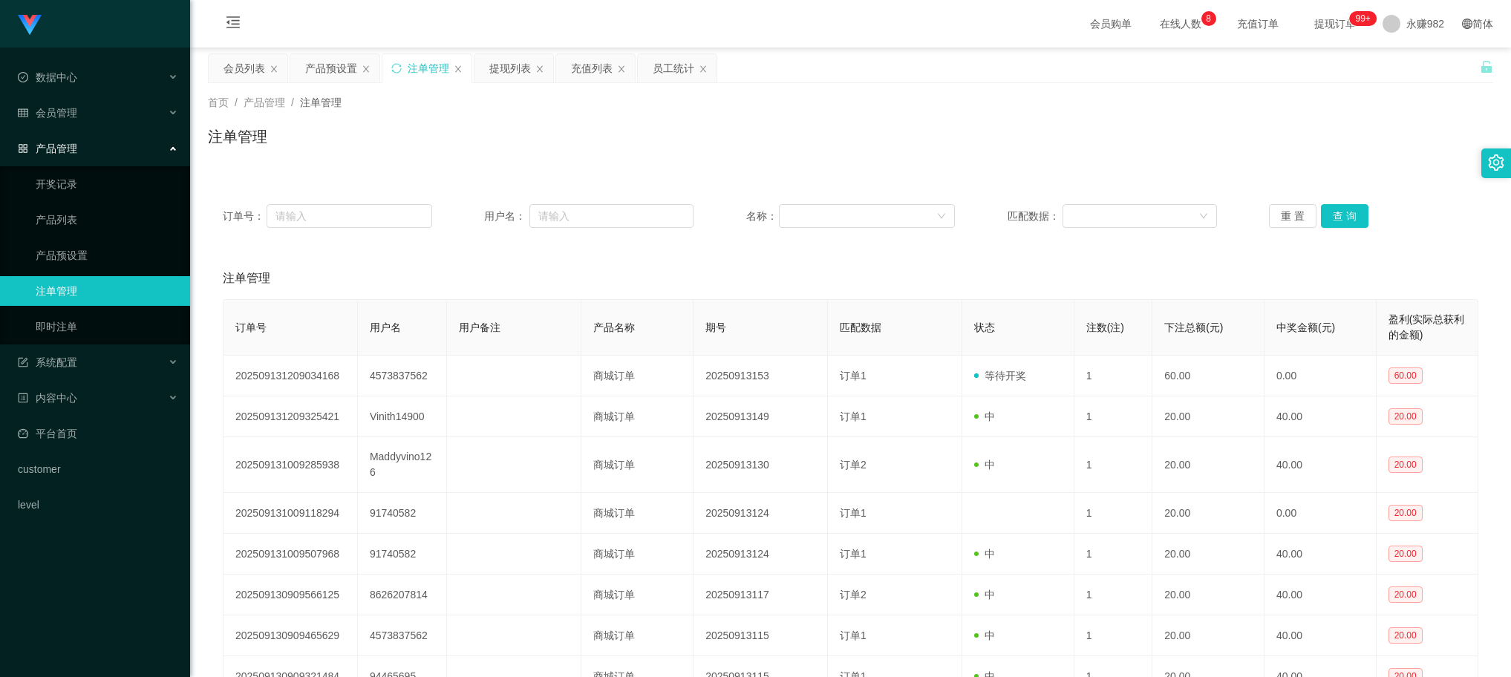
click at [421, 127] on div "注单管理" at bounding box center [850, 142] width 1285 height 34
